Goal: Find contact information: Find contact information

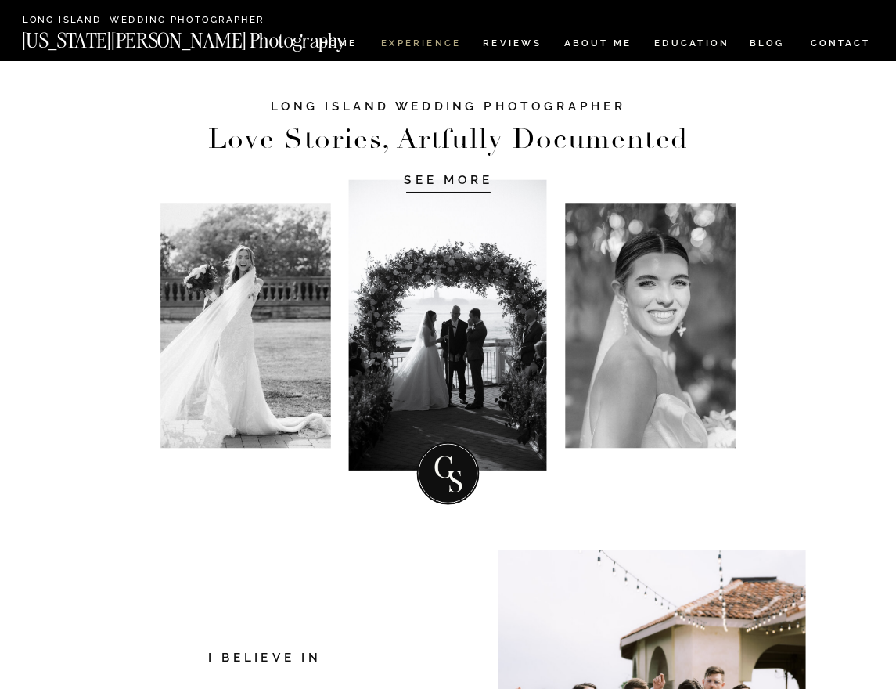
click at [420, 45] on nav "Experience" at bounding box center [420, 44] width 78 height 13
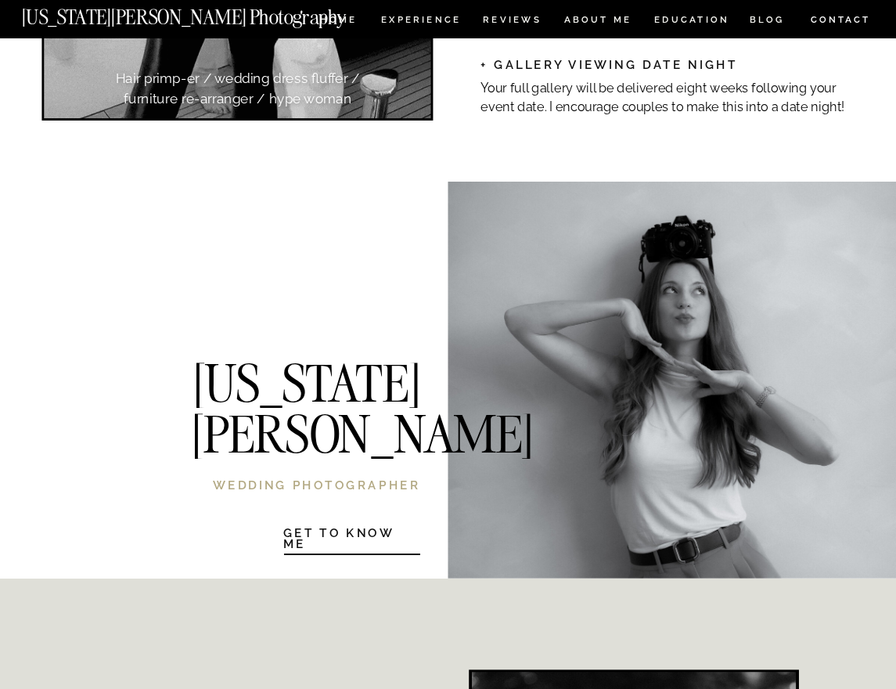
scroll to position [2775, 0]
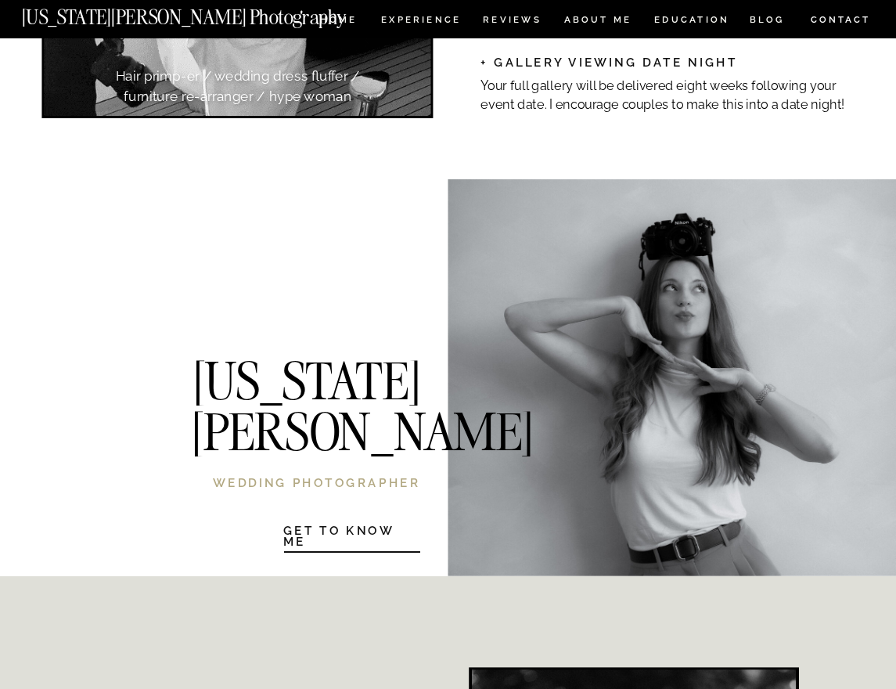
click at [375, 532] on h1 "Get to know Me" at bounding box center [352, 535] width 138 height 18
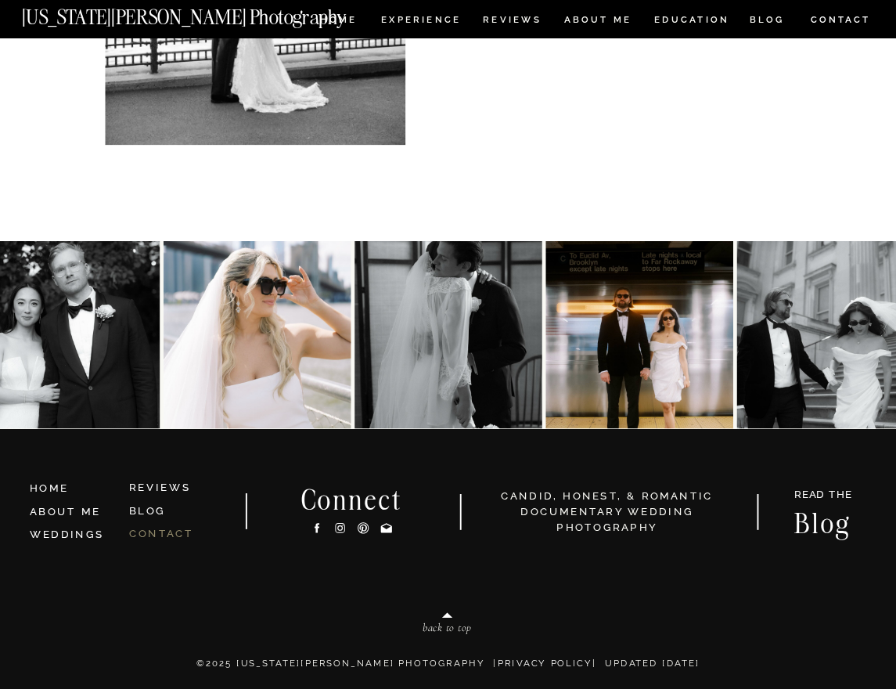
scroll to position [3166, 0]
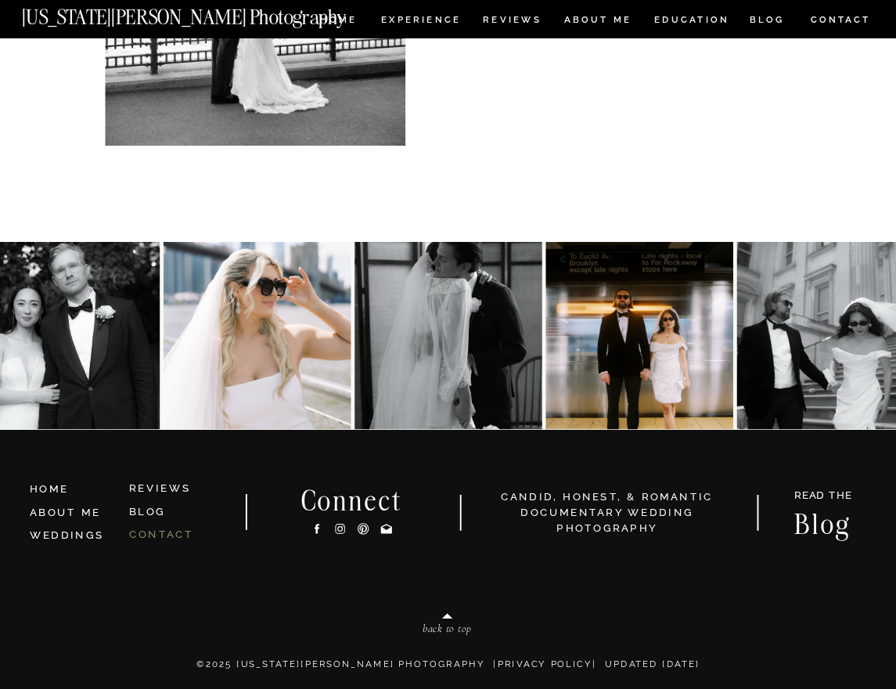
click at [142, 532] on link "CONTACT" at bounding box center [161, 534] width 65 height 12
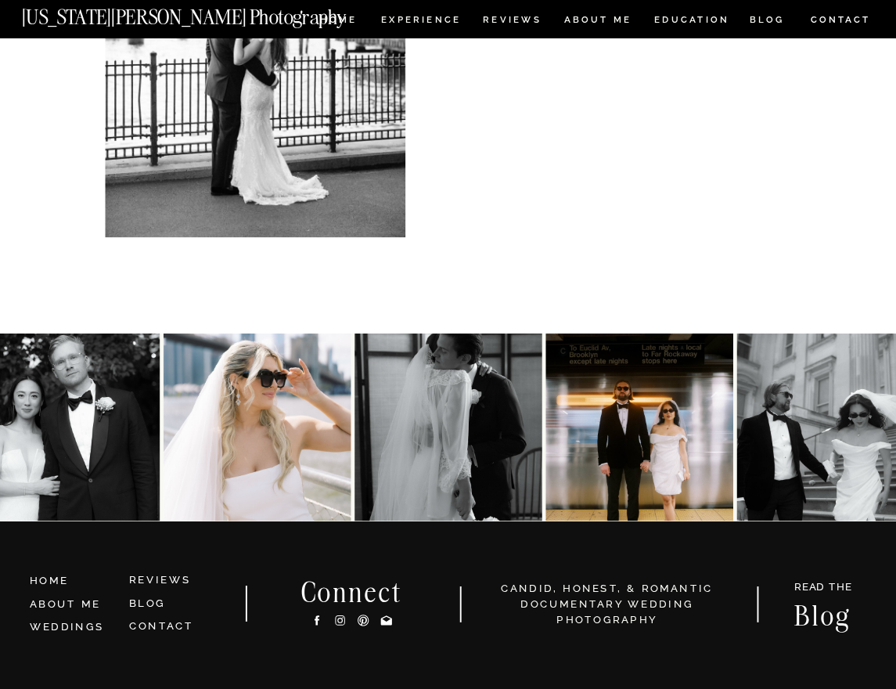
scroll to position [741, 0]
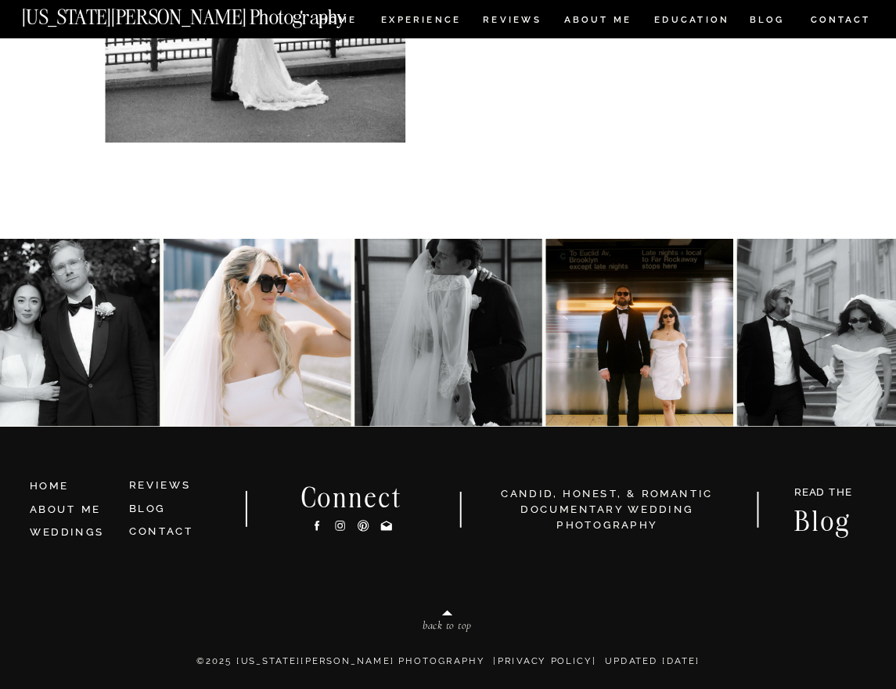
click at [317, 526] on icon at bounding box center [317, 525] width 5 height 9
